Goal: Information Seeking & Learning: Learn about a topic

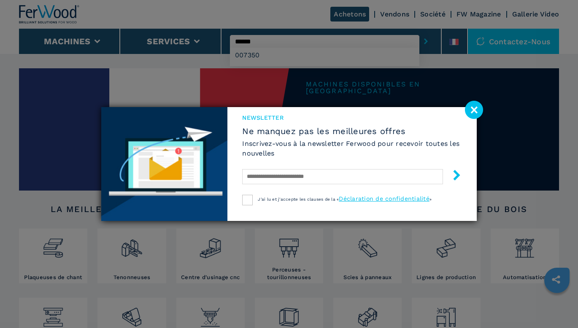
type input "******"
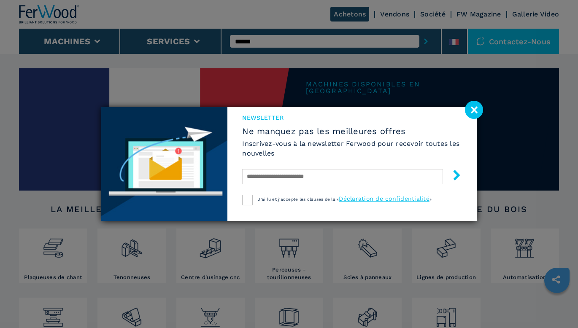
click at [478, 111] on image at bounding box center [474, 110] width 18 height 18
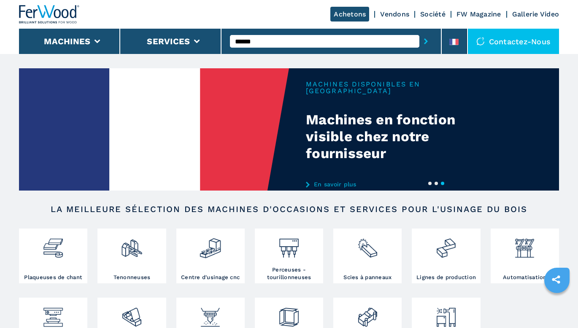
click at [425, 40] on icon "submit-button" at bounding box center [426, 41] width 4 height 6
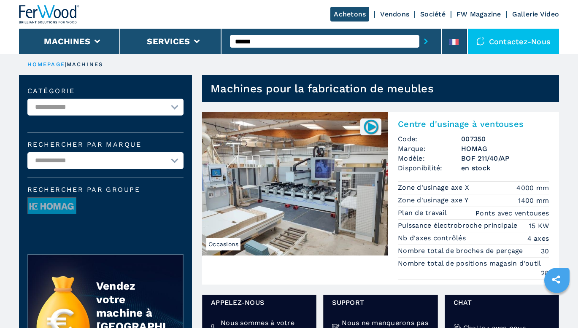
click at [340, 186] on img at bounding box center [295, 183] width 186 height 143
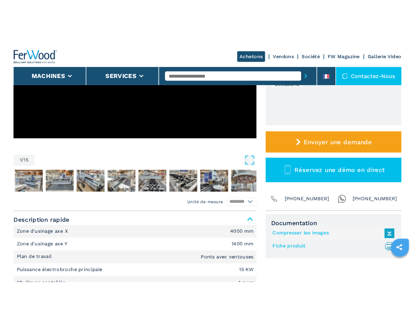
scroll to position [253, 0]
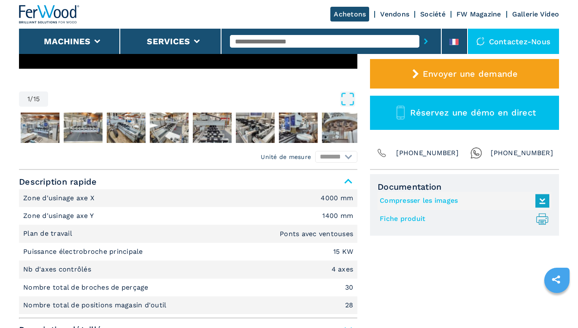
click at [390, 217] on link "Fiche produit .prefix__st0{stroke-linecap:round;stroke-linejoin:round}.prefix__…" at bounding box center [462, 219] width 165 height 14
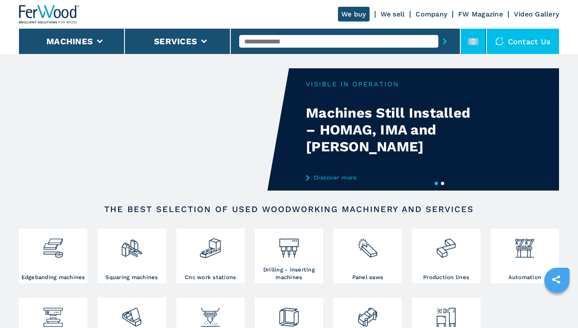
click at [474, 38] on icon at bounding box center [473, 41] width 6 height 6
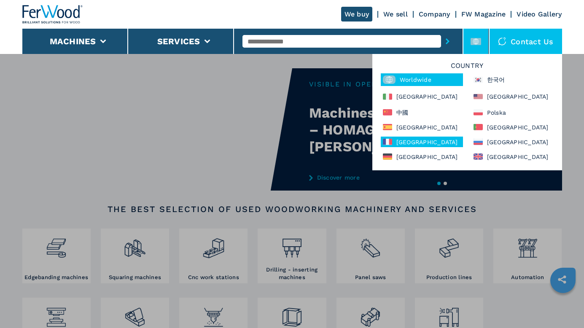
click at [406, 144] on div "[GEOGRAPHIC_DATA]" at bounding box center [422, 142] width 82 height 11
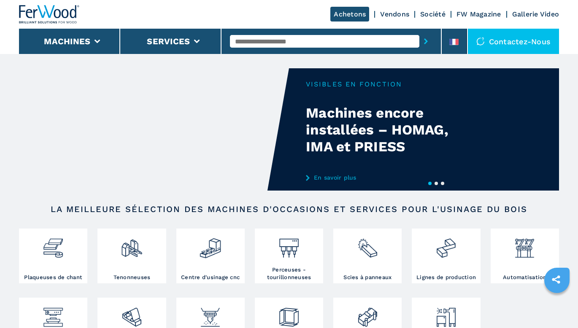
click at [326, 41] on input "text" at bounding box center [324, 41] width 189 height 13
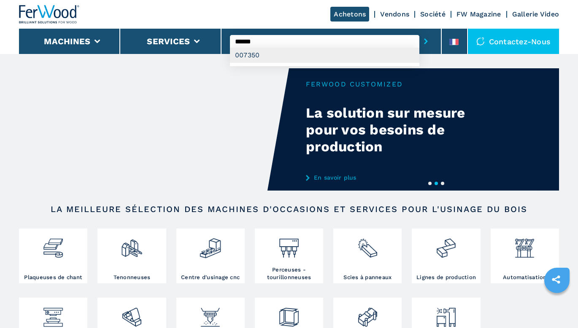
type input "******"
click at [248, 55] on div "007350" at bounding box center [324, 55] width 189 height 15
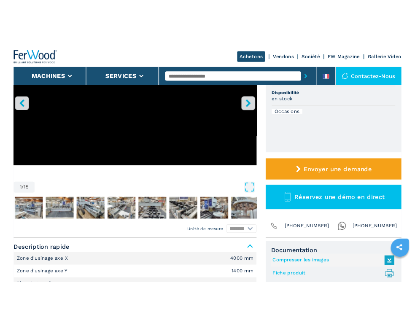
scroll to position [169, 0]
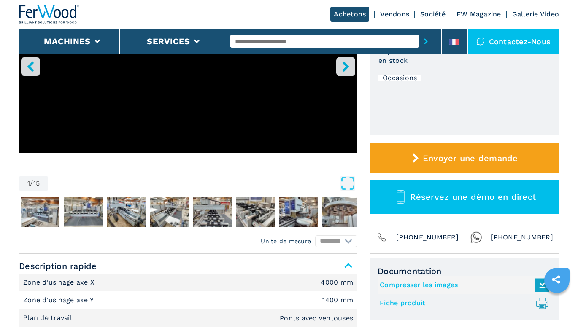
click at [404, 288] on link "Compresser les images" at bounding box center [462, 285] width 165 height 14
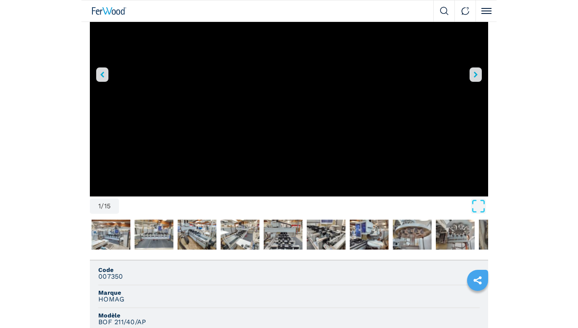
scroll to position [0, 0]
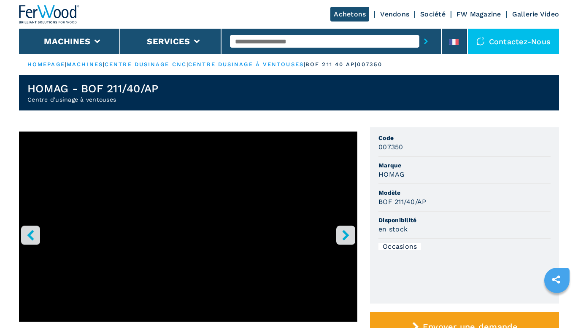
click at [302, 39] on input "text" at bounding box center [324, 41] width 189 height 13
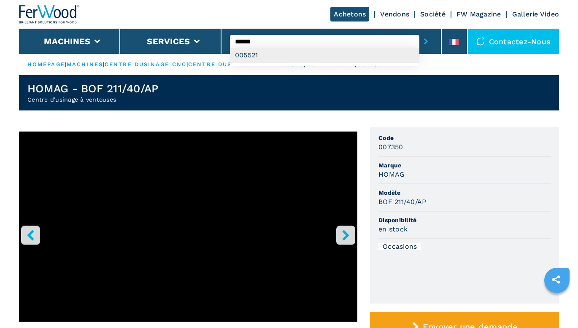
type input "******"
click at [296, 57] on div "005521" at bounding box center [324, 55] width 189 height 15
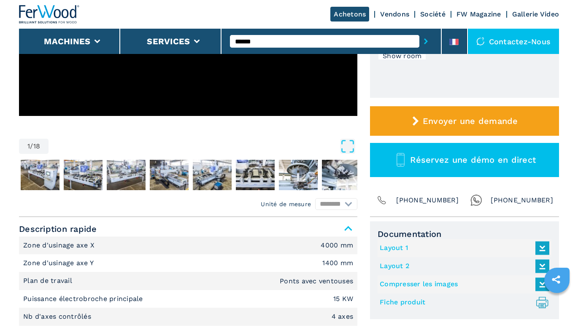
scroll to position [295, 0]
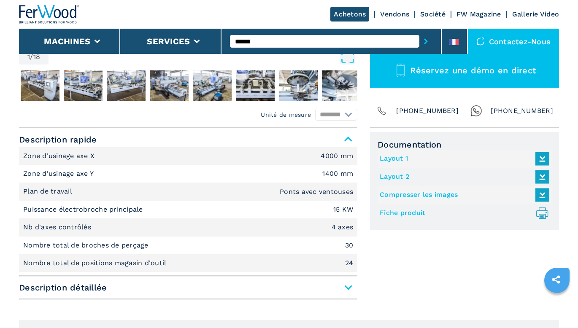
click at [410, 214] on link "Fiche produit .prefix__st0{stroke-linecap:round;stroke-linejoin:round}.prefix__…" at bounding box center [462, 213] width 165 height 14
click at [433, 193] on link "Compresser les images" at bounding box center [462, 195] width 165 height 14
click at [406, 176] on link "Layout 2" at bounding box center [462, 177] width 165 height 14
click at [391, 154] on link "Layout 1" at bounding box center [462, 159] width 165 height 14
